Goal: Task Accomplishment & Management: Complete application form

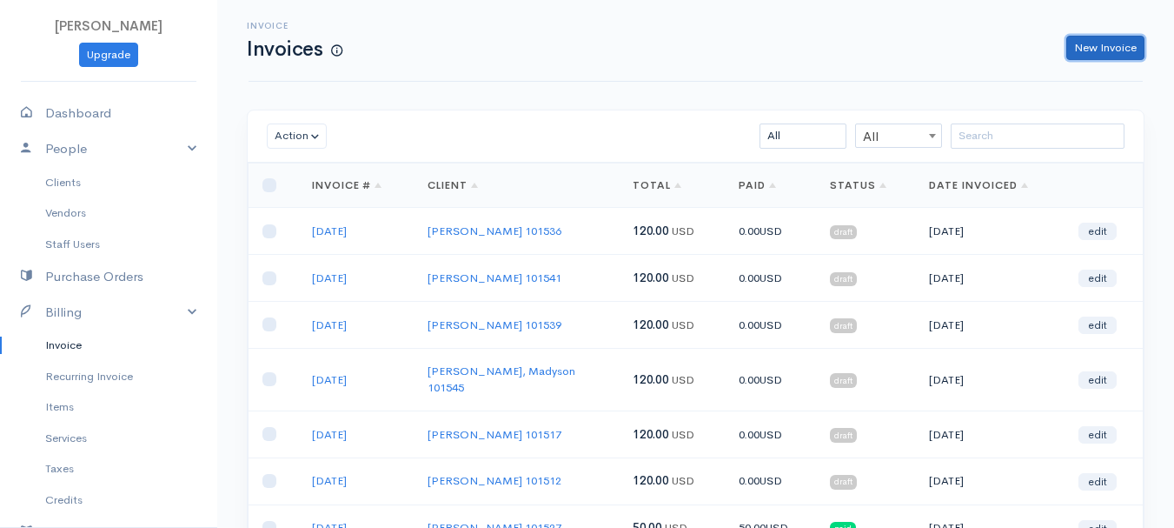
click at [1080, 48] on link "New Invoice" at bounding box center [1106, 48] width 78 height 25
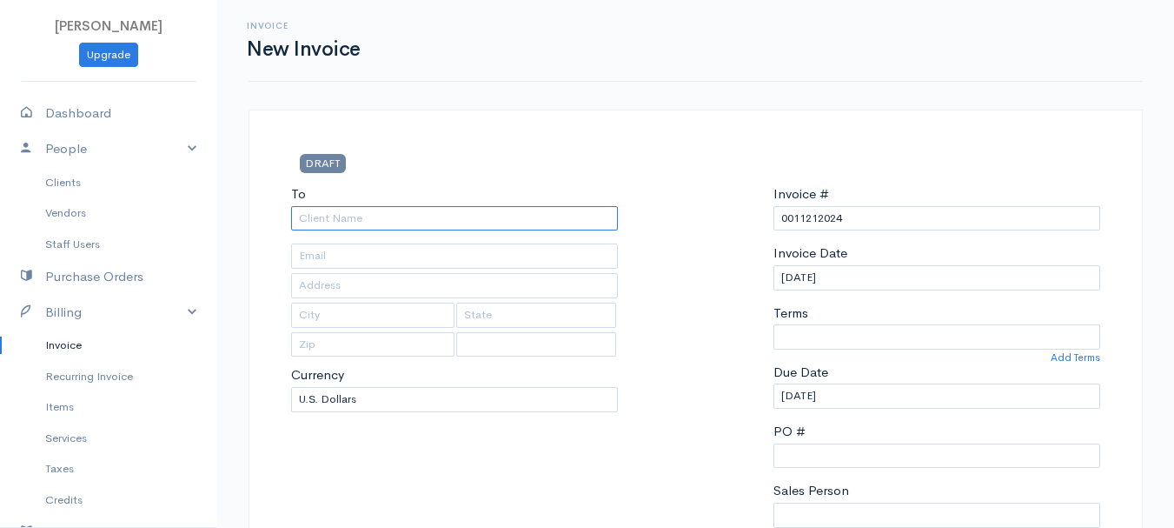
select select "[GEOGRAPHIC_DATA]"
click at [323, 225] on input "To" at bounding box center [454, 218] width 327 height 25
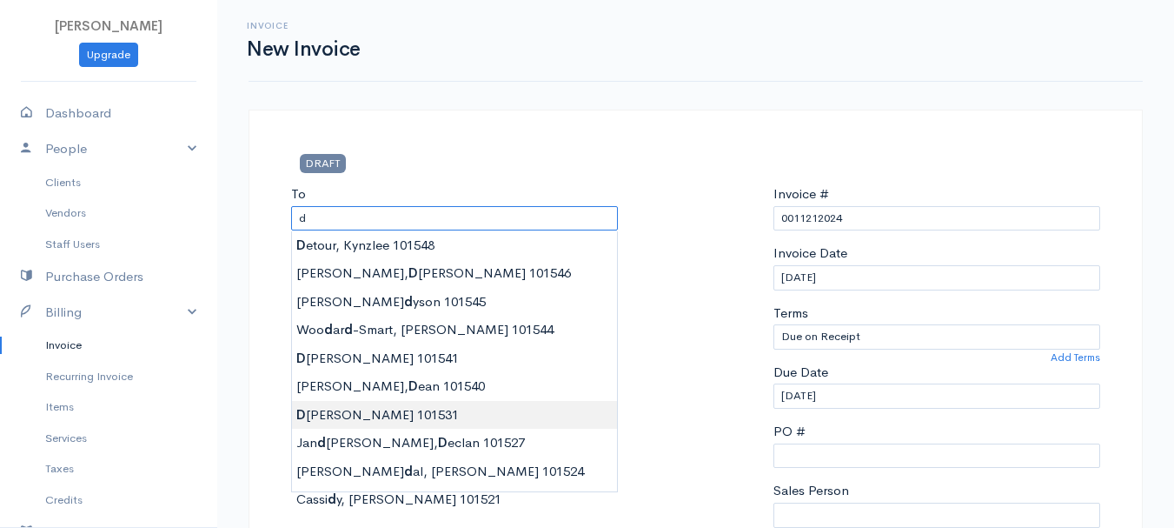
type input "[PERSON_NAME] 101531"
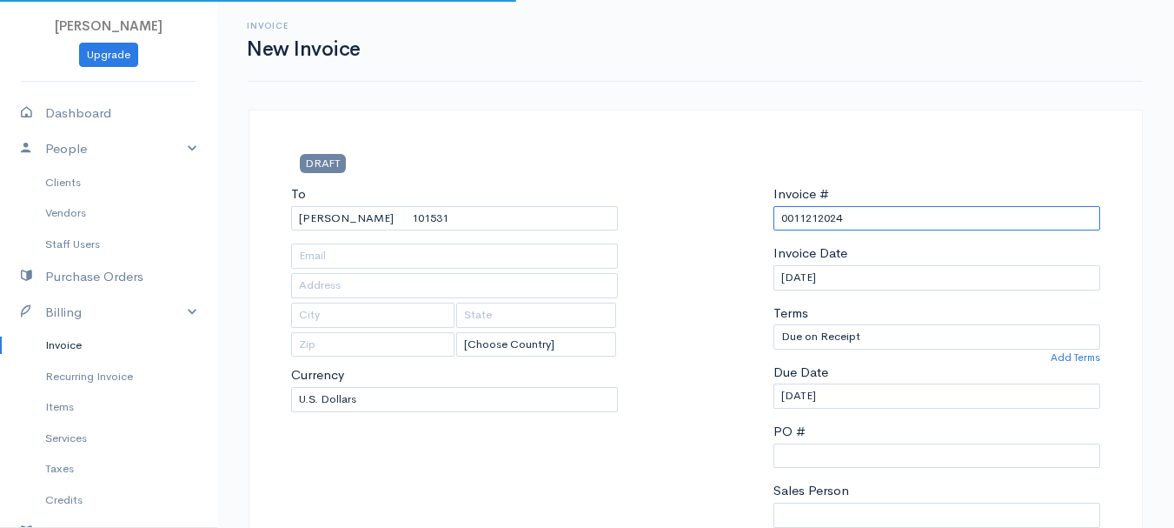
click at [815, 215] on input "0011212024" at bounding box center [937, 218] width 327 height 25
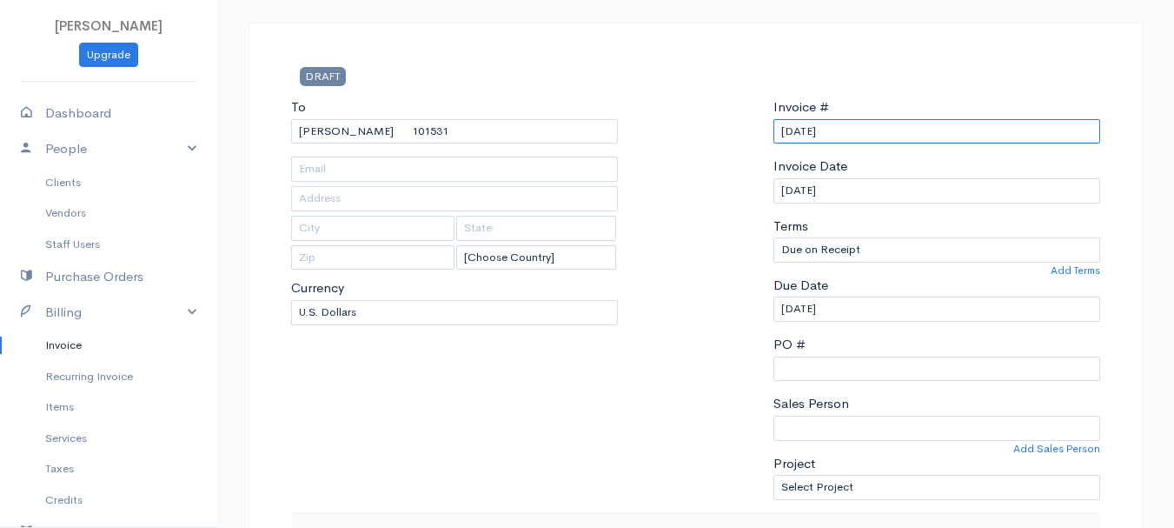
scroll to position [348, 0]
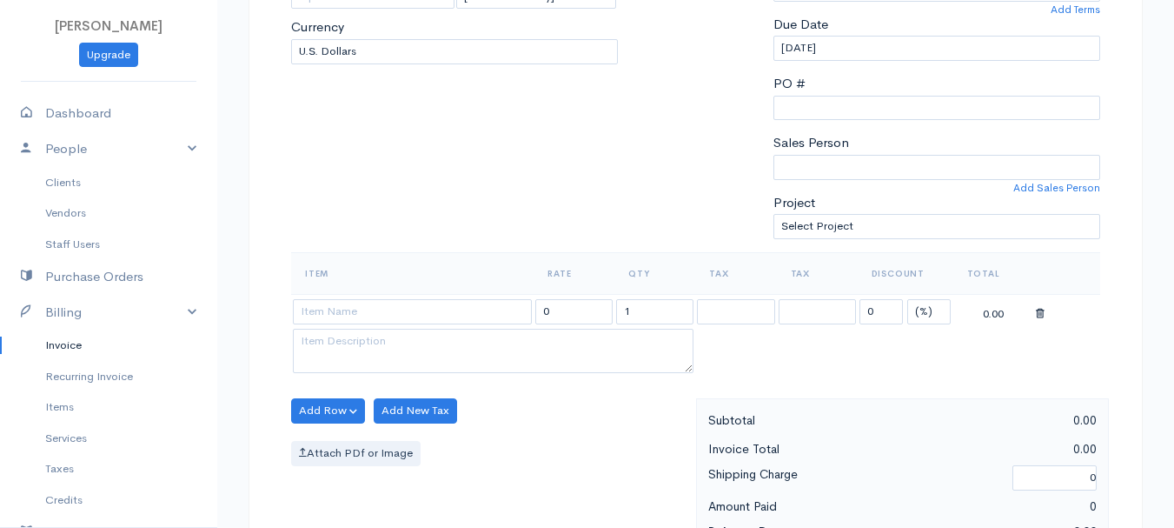
type input "[DATE]"
drag, startPoint x: 915, startPoint y: 304, endPoint x: 915, endPoint y: 318, distance: 13.9
click at [915, 304] on select "(%) Flat" at bounding box center [929, 311] width 43 height 25
select select "2"
click at [908, 299] on select "(%) Flat" at bounding box center [929, 311] width 43 height 25
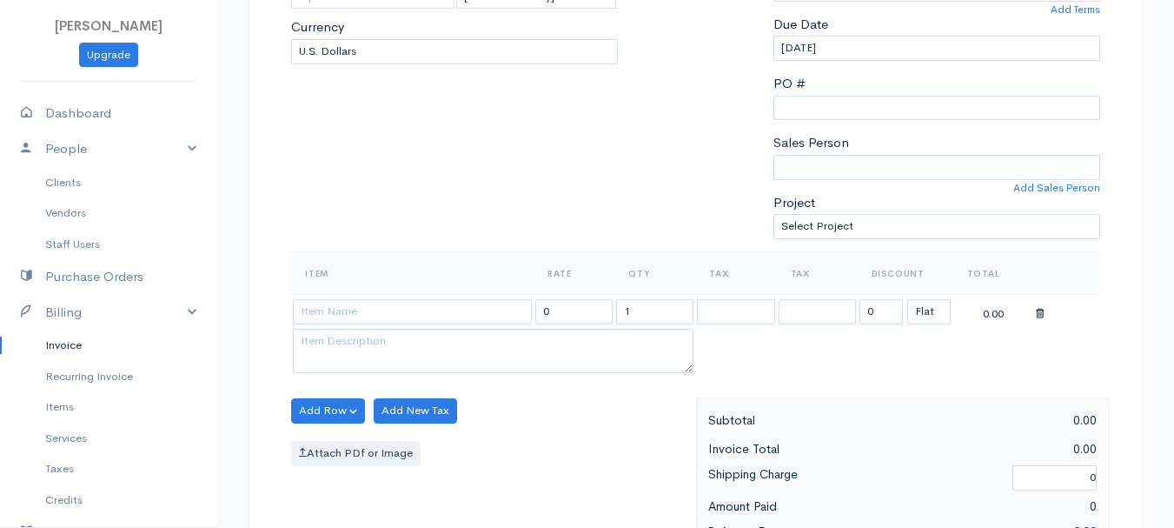
click at [628, 296] on td "1" at bounding box center [655, 311] width 81 height 34
click at [635, 315] on input "1" at bounding box center [654, 311] width 77 height 25
type input "2"
click at [389, 316] on input at bounding box center [412, 311] width 239 height 25
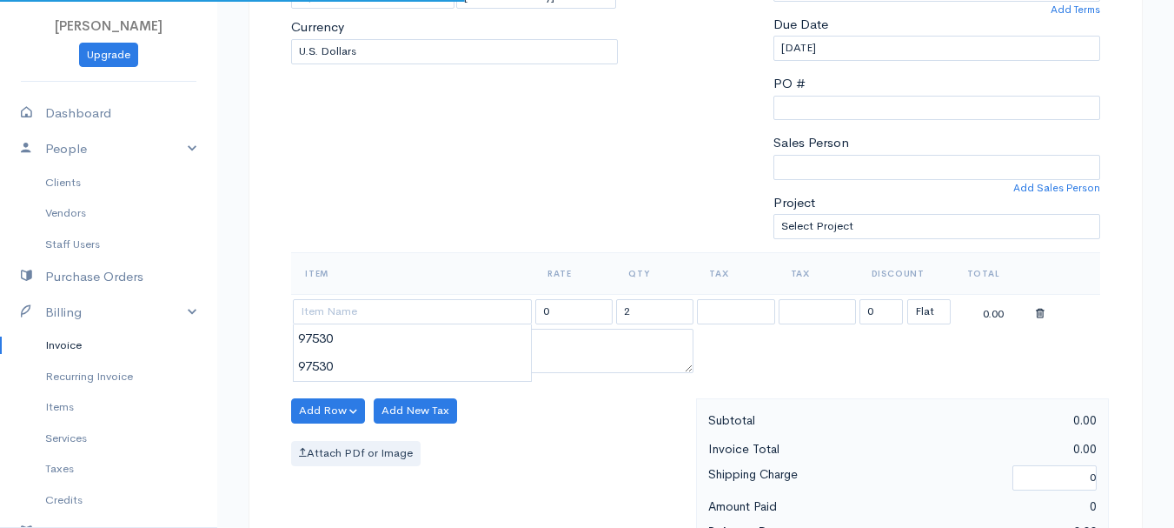
type input "97530"
type input "60.00"
click at [402, 364] on body "[PERSON_NAME] Upgrade Dashboard People Clients Vendors Staff Users Purchase Ord…" at bounding box center [587, 403] width 1174 height 1503
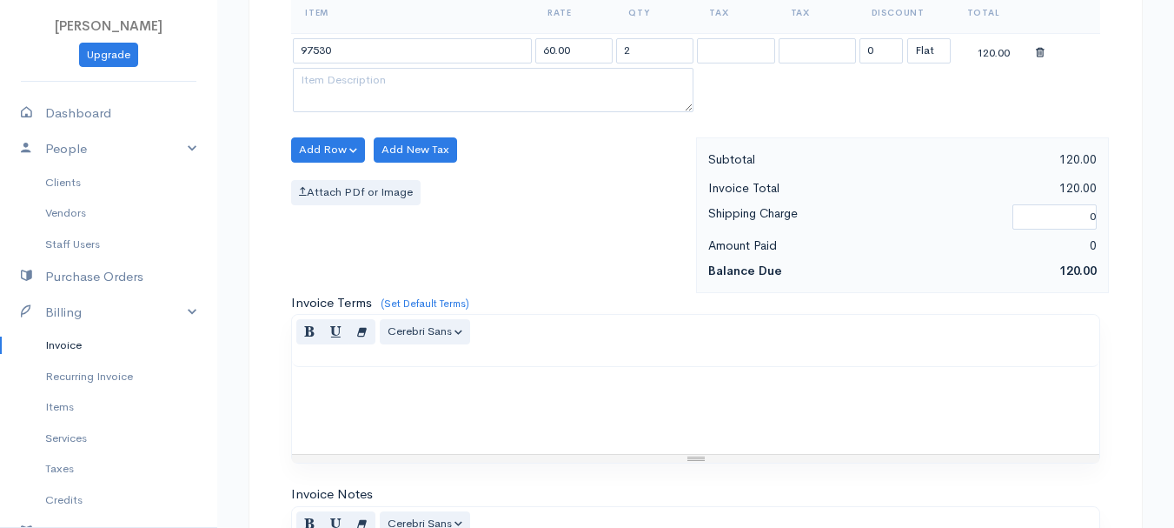
scroll to position [975, 0]
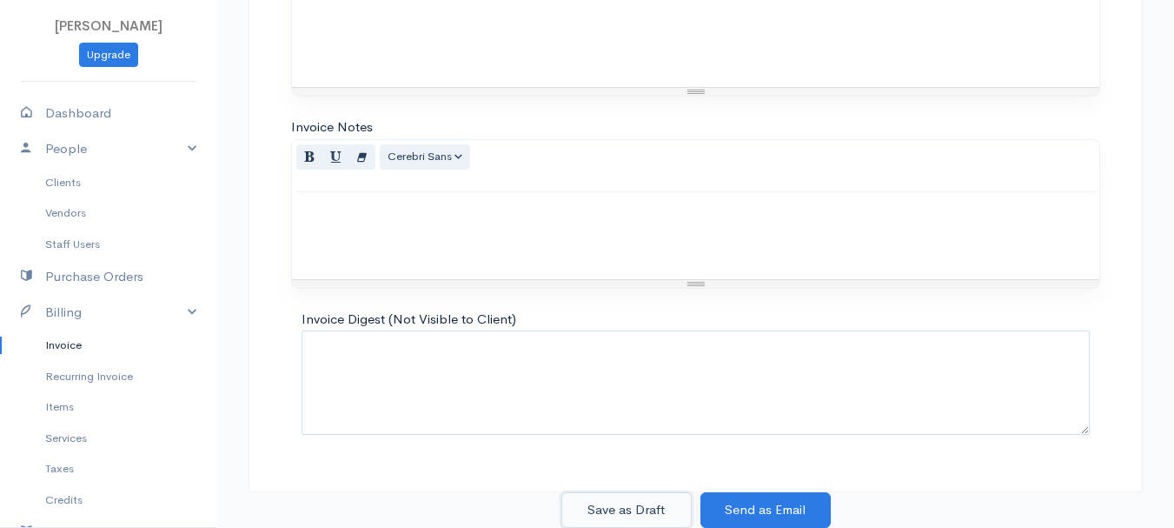
click at [607, 504] on button "Save as Draft" at bounding box center [627, 510] width 130 height 36
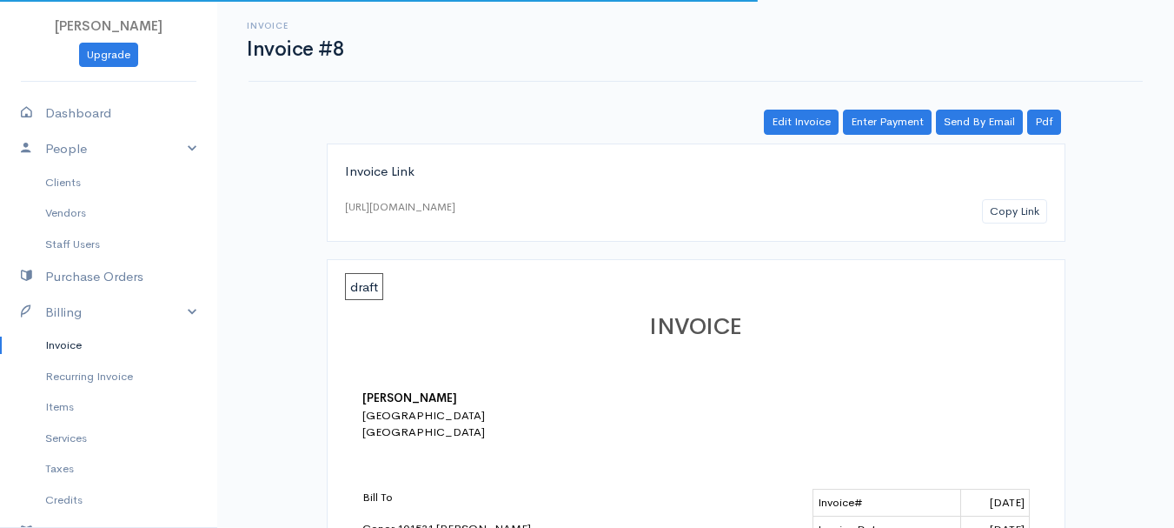
click at [66, 342] on link "Invoice" at bounding box center [108, 344] width 217 height 31
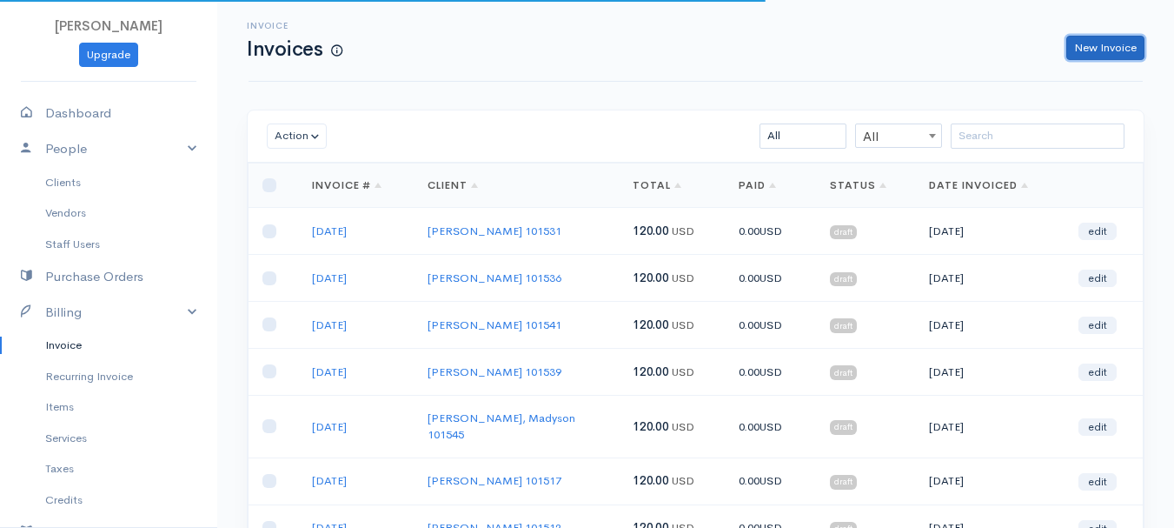
click at [1120, 43] on link "New Invoice" at bounding box center [1106, 48] width 78 height 25
select select "[GEOGRAPHIC_DATA]"
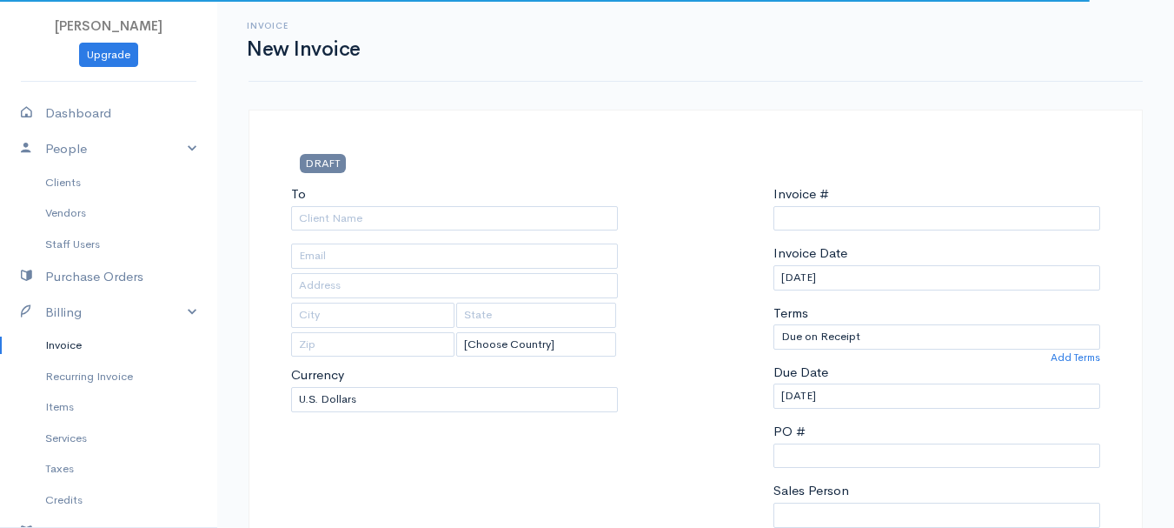
type input "0011212024"
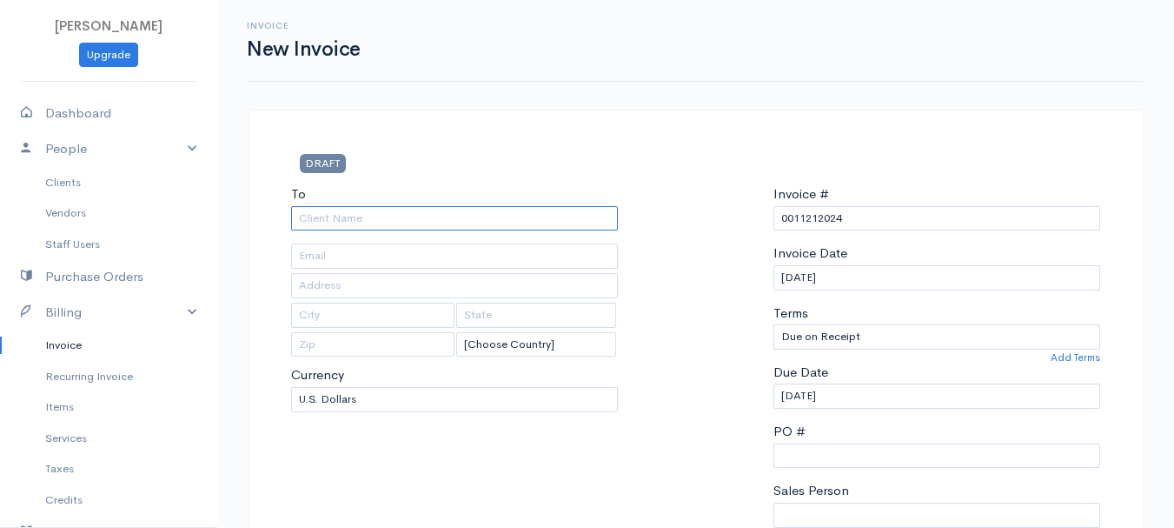
click at [359, 210] on input "To" at bounding box center [454, 218] width 327 height 25
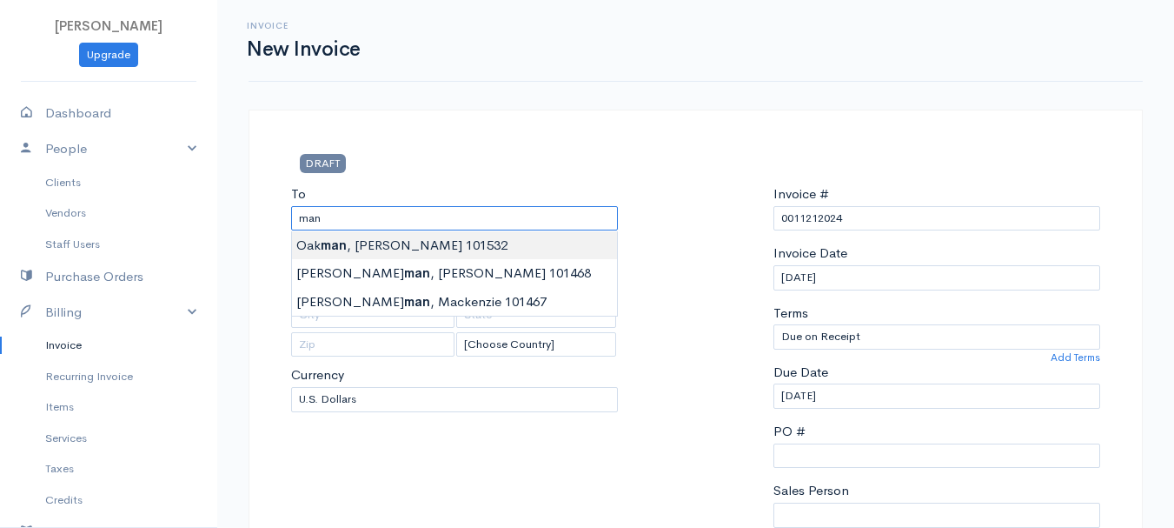
type input "[PERSON_NAME] 101532"
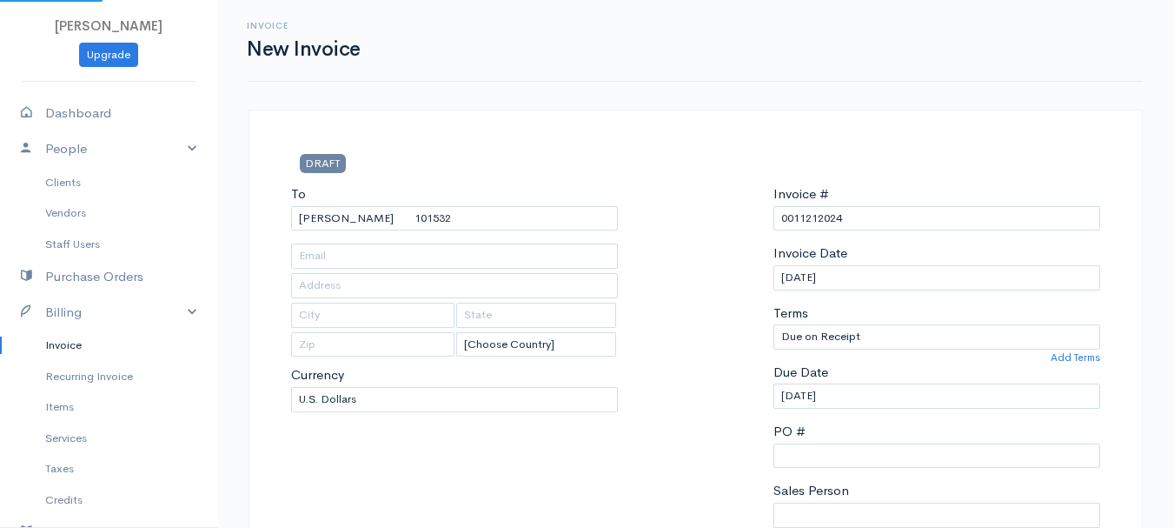
type input "[STREET_ADDRESS]"
type input "[PERSON_NAME]"
type input "[US_STATE]"
type input "04428"
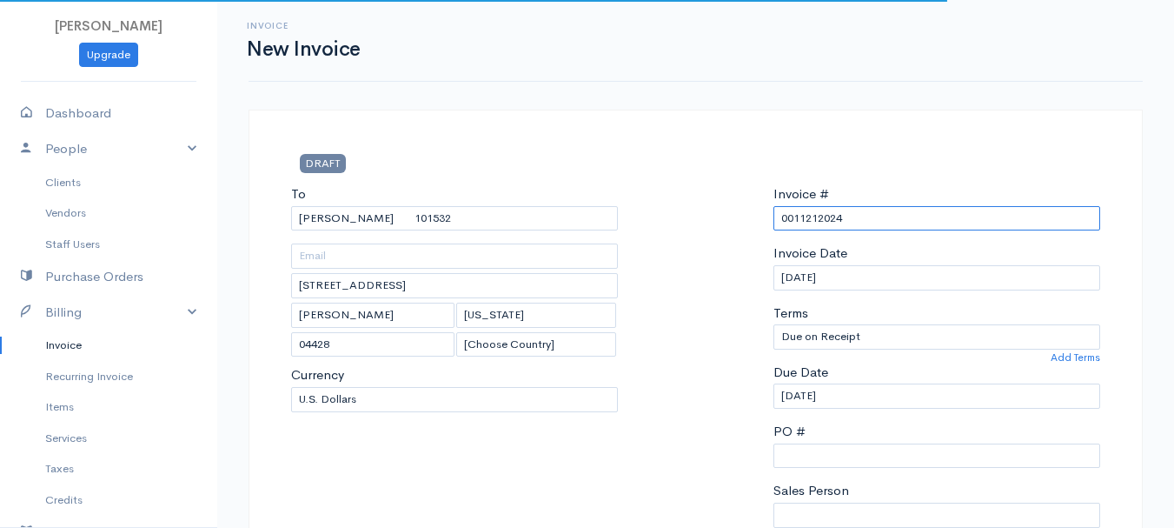
click at [828, 218] on input "0011212024" at bounding box center [937, 218] width 327 height 25
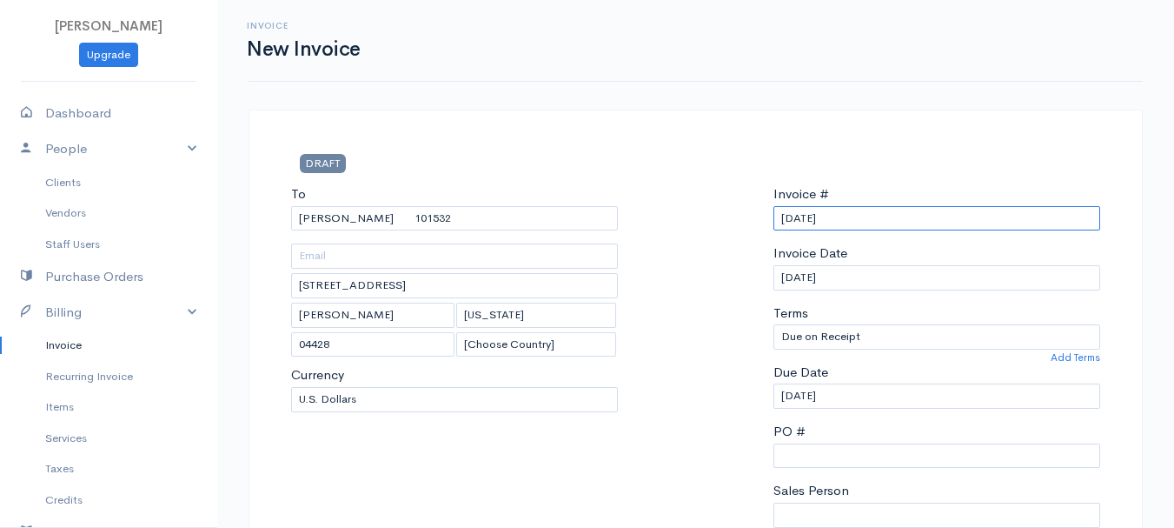
scroll to position [522, 0]
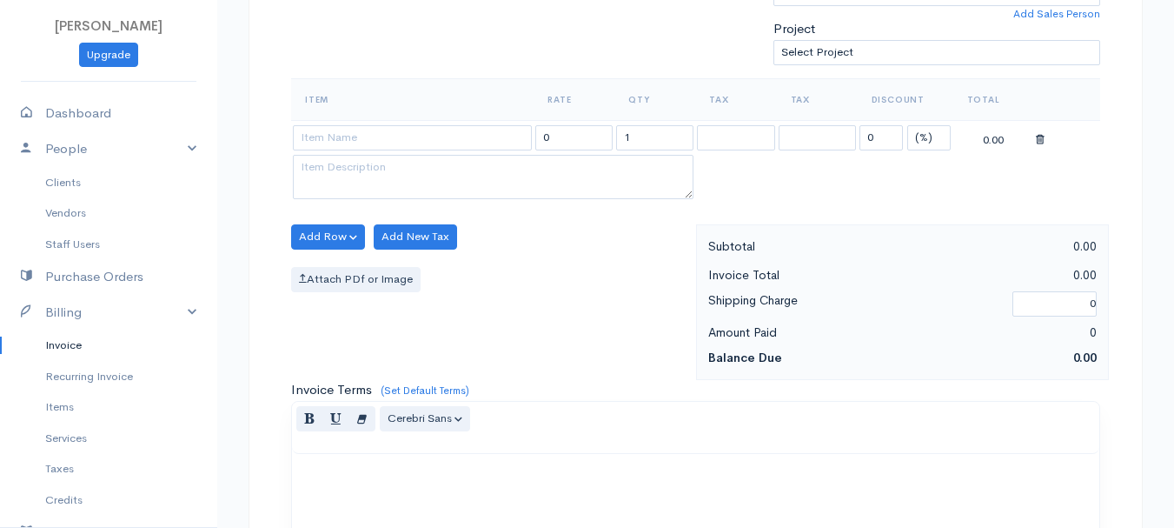
type input "[DATE]"
click at [927, 134] on select "(%) Flat" at bounding box center [929, 137] width 43 height 25
select select "2"
click at [908, 125] on select "(%) Flat" at bounding box center [929, 137] width 43 height 25
click at [652, 141] on input "1" at bounding box center [654, 137] width 77 height 25
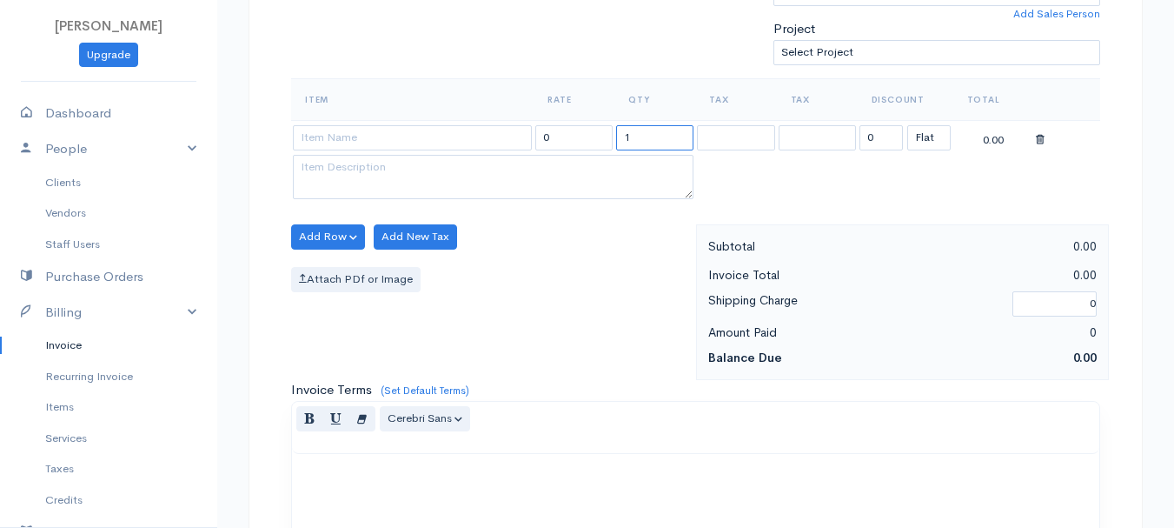
click at [652, 141] on input "1" at bounding box center [654, 137] width 77 height 25
type input "2"
click at [453, 132] on input at bounding box center [412, 137] width 239 height 25
type input "97530"
type input "60.00"
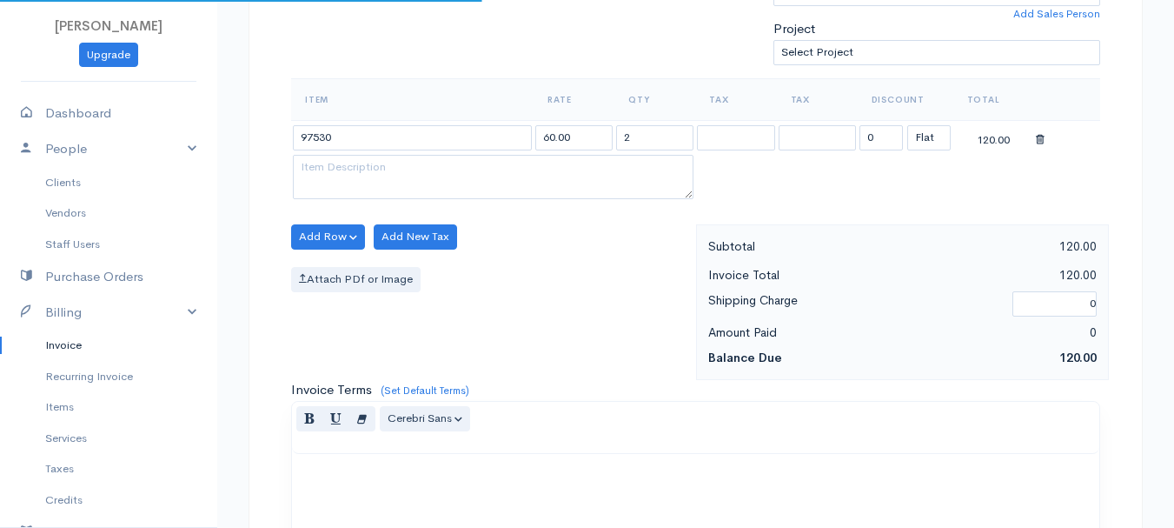
click at [466, 179] on body "[PERSON_NAME] Upgrade Dashboard People Clients Vendors Staff Users Purchase Ord…" at bounding box center [587, 229] width 1174 height 1503
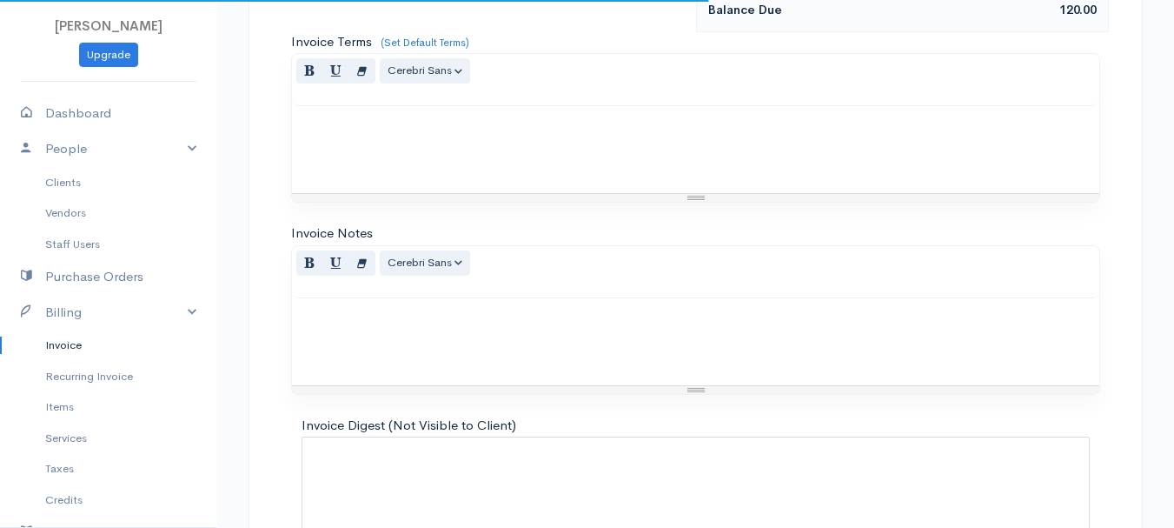
scroll to position [975, 0]
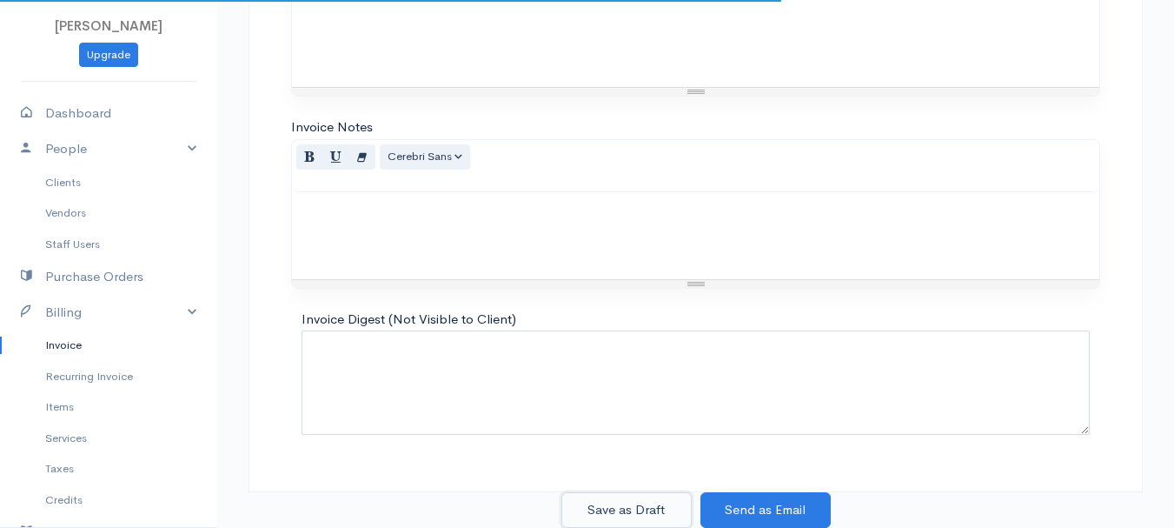
click at [628, 503] on button "Save as Draft" at bounding box center [627, 510] width 130 height 36
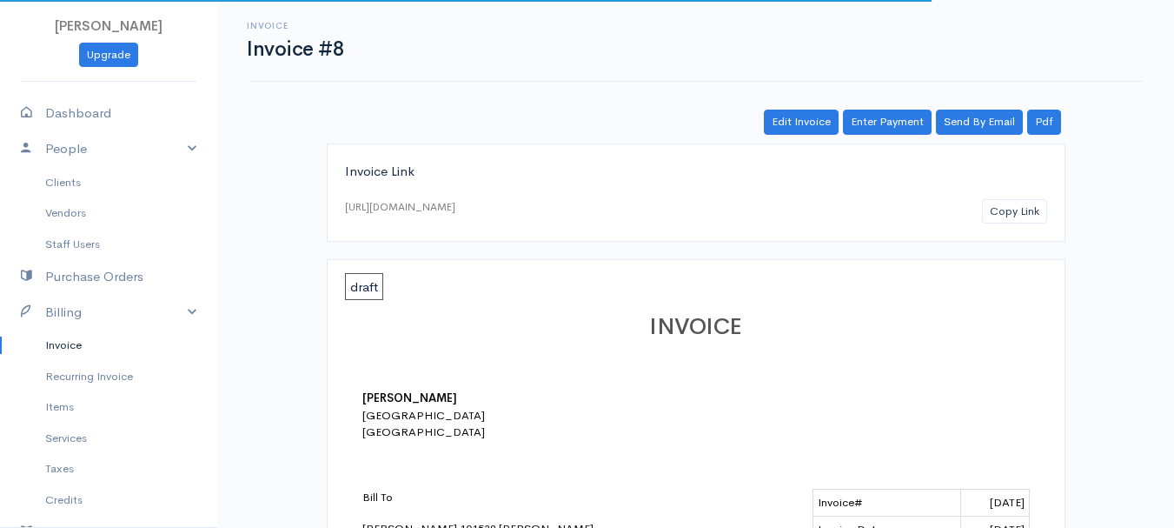
click at [44, 344] on link "Invoice" at bounding box center [108, 344] width 217 height 31
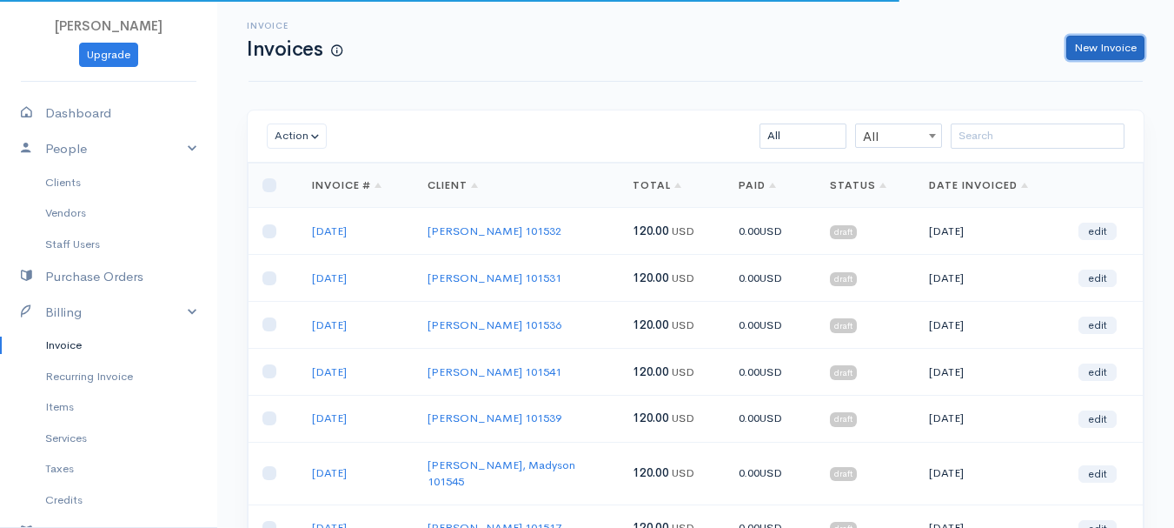
click at [1098, 50] on link "New Invoice" at bounding box center [1106, 48] width 78 height 25
select select "[GEOGRAPHIC_DATA]"
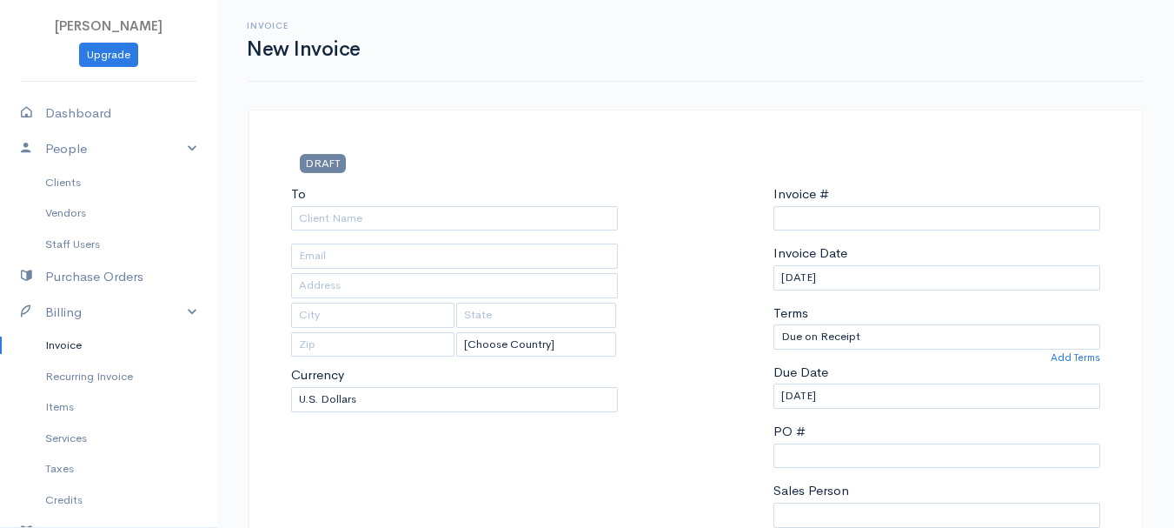
type input "0011212024"
click at [61, 344] on link "Invoice" at bounding box center [108, 344] width 217 height 31
